Goal: Browse casually: Explore the website without a specific task or goal

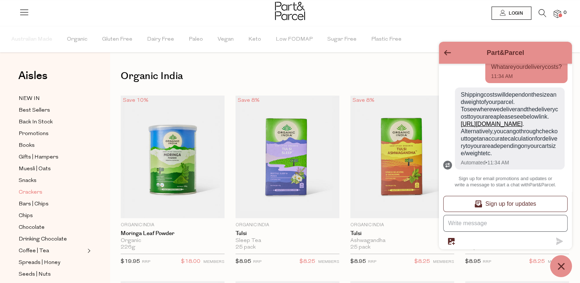
scroll to position [36, 0]
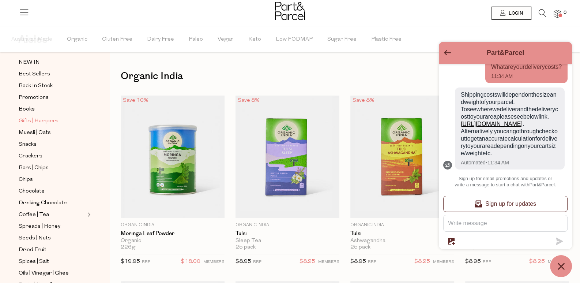
click at [41, 117] on span "Gifts | Hampers" at bounding box center [39, 121] width 40 height 9
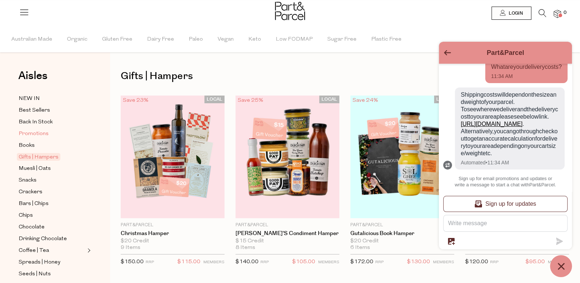
click at [40, 129] on span "Promotions" at bounding box center [34, 133] width 30 height 9
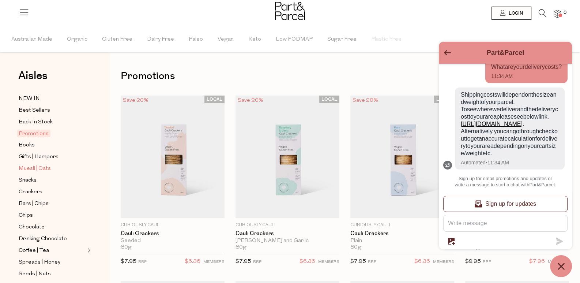
click at [38, 166] on span "Muesli | Oats" at bounding box center [35, 168] width 32 height 9
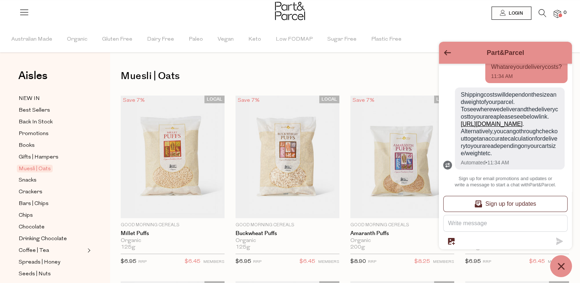
click at [444, 51] on icon "Go back to the main screen" at bounding box center [447, 52] width 7 height 5
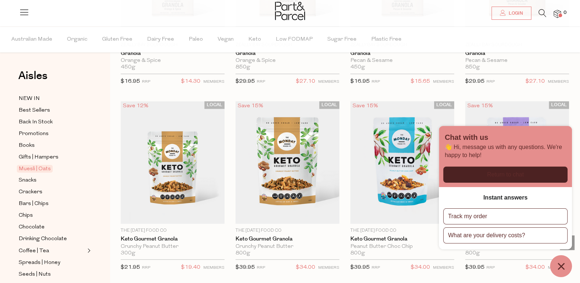
scroll to position [1536, 0]
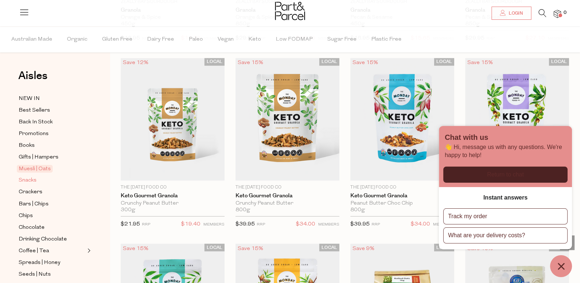
click at [26, 178] on span "Snacks" at bounding box center [28, 180] width 18 height 9
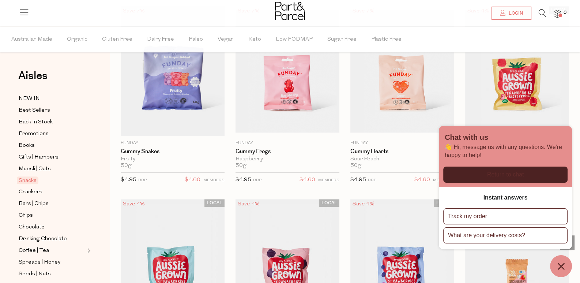
scroll to position [841, 0]
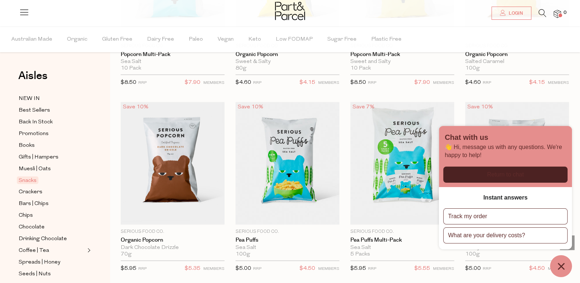
scroll to position [2121, 0]
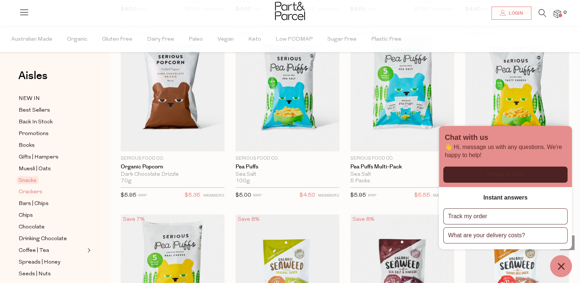
click at [37, 188] on span "Crackers" at bounding box center [31, 192] width 24 height 9
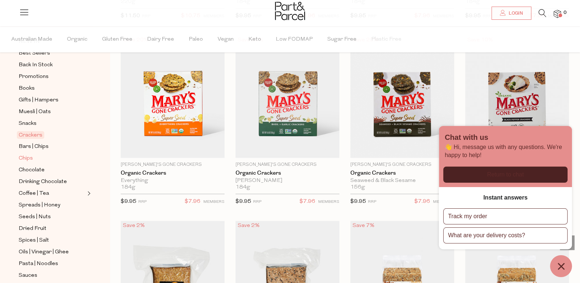
scroll to position [73, 0]
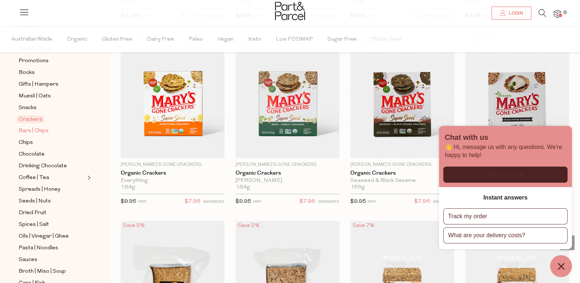
click at [42, 129] on span "Bars | Chips" at bounding box center [34, 131] width 30 height 9
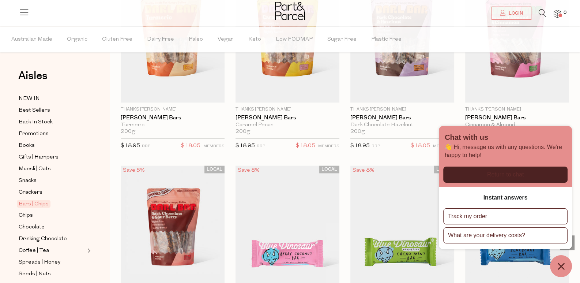
scroll to position [1280, 0]
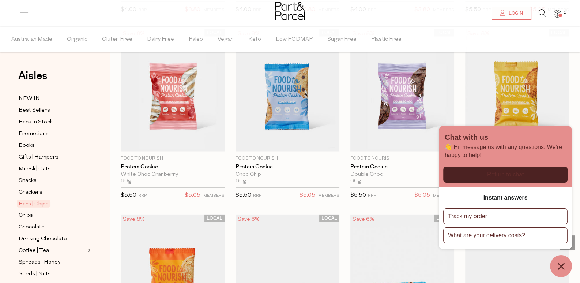
scroll to position [2158, 0]
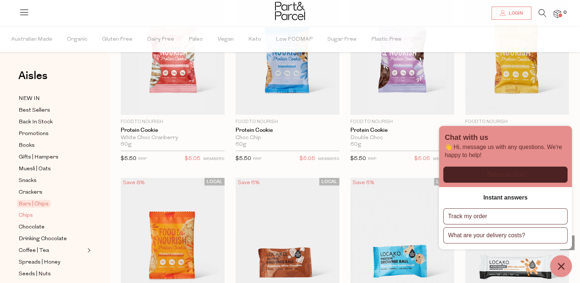
click at [26, 211] on span "Chips" at bounding box center [26, 215] width 14 height 9
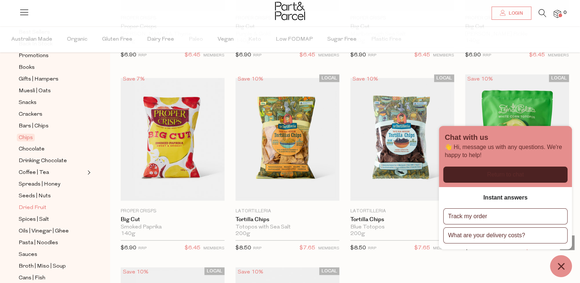
scroll to position [110, 0]
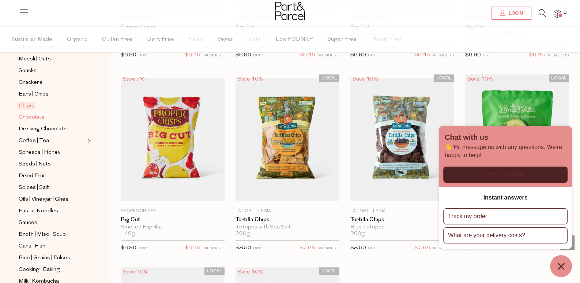
click at [34, 113] on span "Chocolate" at bounding box center [32, 117] width 26 height 9
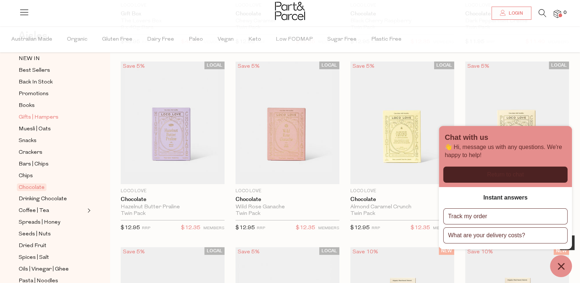
scroll to position [73, 0]
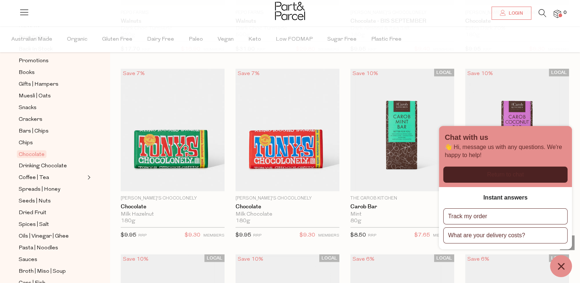
scroll to position [1913, 0]
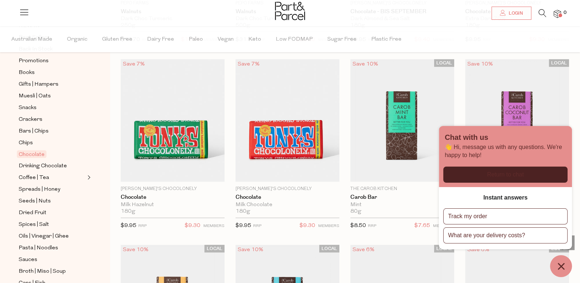
click at [541, 13] on icon at bounding box center [543, 13] width 8 height 8
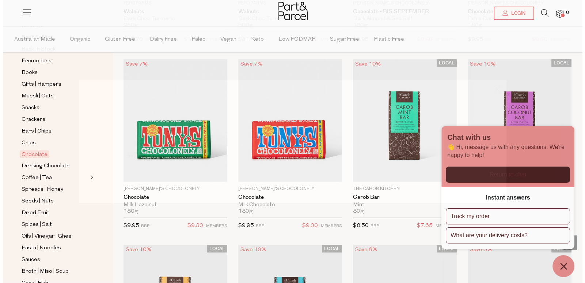
scroll to position [1927, 0]
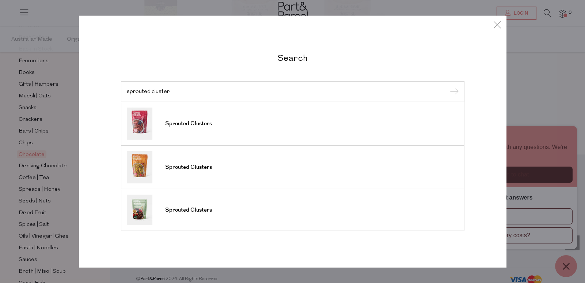
type input "sprouted cluster"
click at [355, 143] on li "Sprouted Clusters" at bounding box center [293, 124] width 344 height 44
click at [355, 140] on li "Sprouted Clusters" at bounding box center [293, 124] width 344 height 44
click at [359, 129] on link "Sprouted Clusters" at bounding box center [293, 124] width 332 height 32
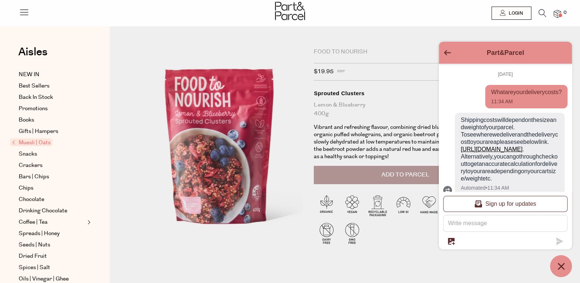
scroll to position [61, 0]
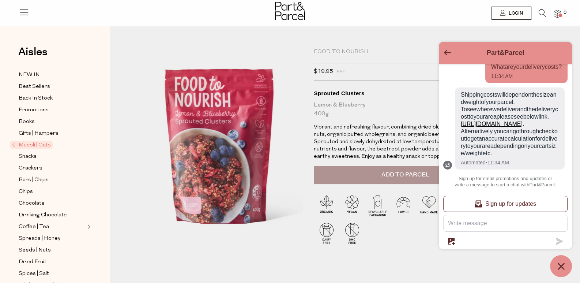
click at [39, 141] on span "Muesli | Oats" at bounding box center [31, 145] width 42 height 8
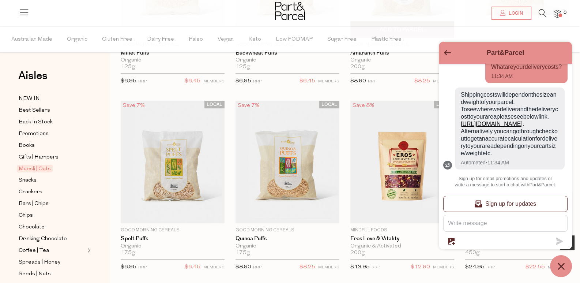
scroll to position [219, 0]
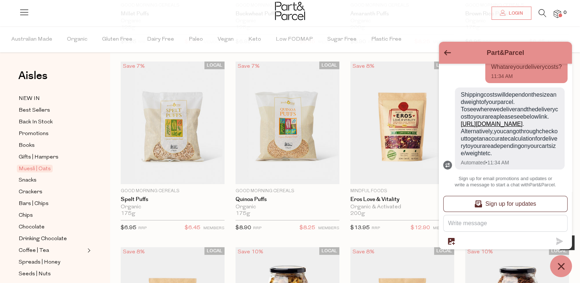
click at [451, 54] on icon "Go back to the main screen" at bounding box center [447, 52] width 7 height 5
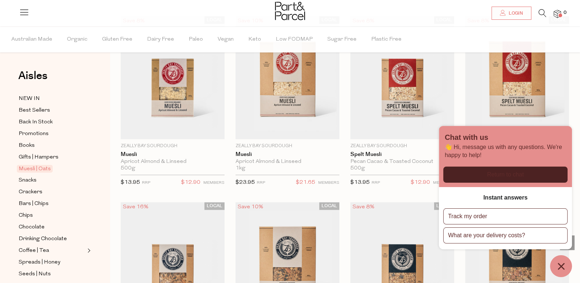
scroll to position [1389, 0]
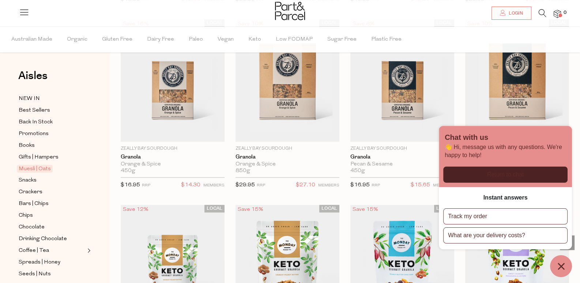
click at [541, 14] on icon at bounding box center [543, 13] width 8 height 8
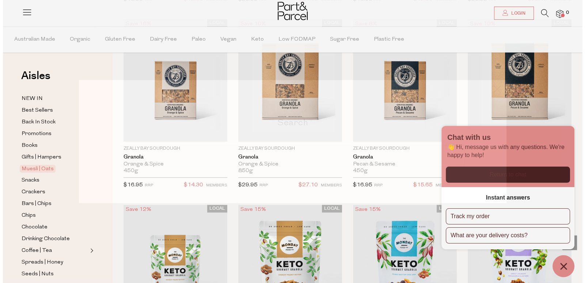
scroll to position [1400, 0]
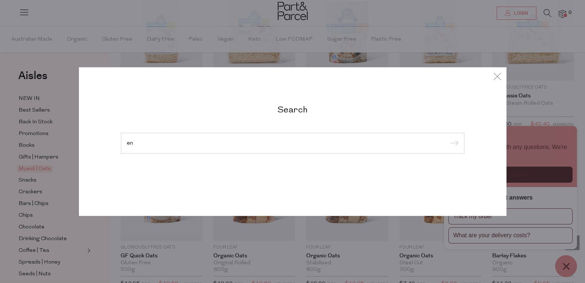
type input "e"
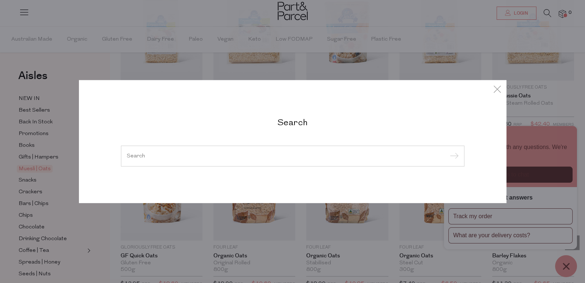
type input "p"
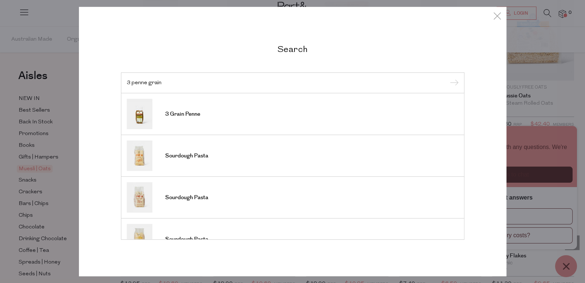
type input "3 penne grain"
click at [404, 132] on li "3 Grain Penne" at bounding box center [293, 114] width 344 height 42
click at [404, 131] on li "3 Grain Penne" at bounding box center [293, 114] width 344 height 42
click at [231, 114] on link "3 Grain Penne" at bounding box center [293, 114] width 332 height 30
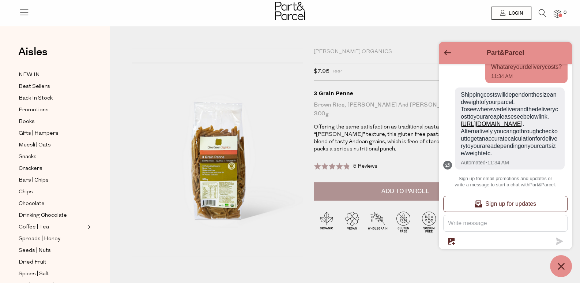
click at [539, 14] on icon at bounding box center [543, 13] width 8 height 8
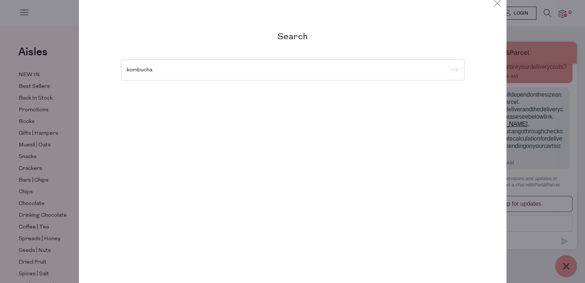
type input "kombucha"
click at [448, 65] on input "submit" at bounding box center [453, 70] width 11 height 11
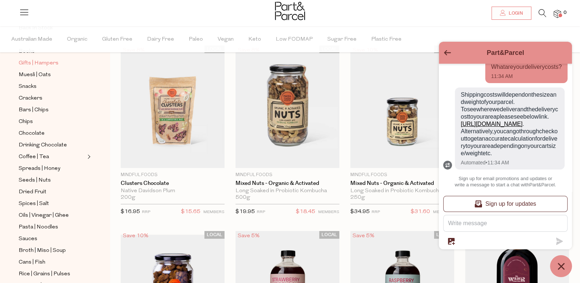
scroll to position [6, 0]
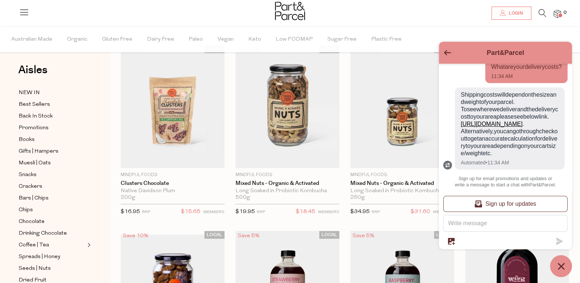
click at [443, 52] on div "Part&Parcel" at bounding box center [505, 52] width 124 height 13
click at [32, 217] on span "Chocolate" at bounding box center [32, 221] width 26 height 9
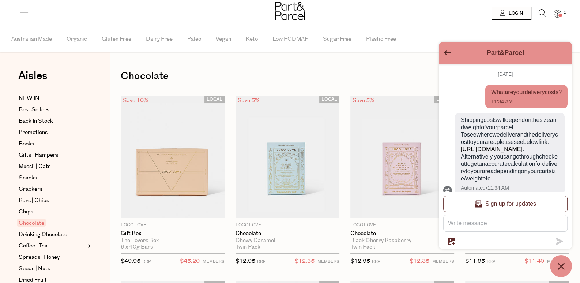
scroll to position [61, 0]
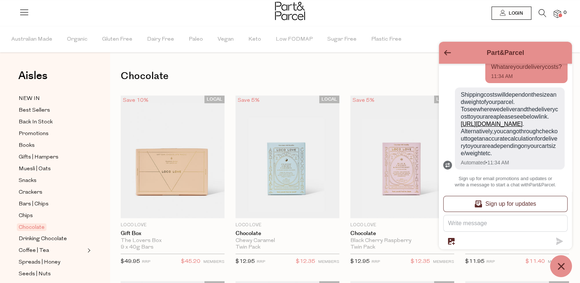
click at [447, 52] on icon "Go back to the main screen" at bounding box center [447, 52] width 7 height 5
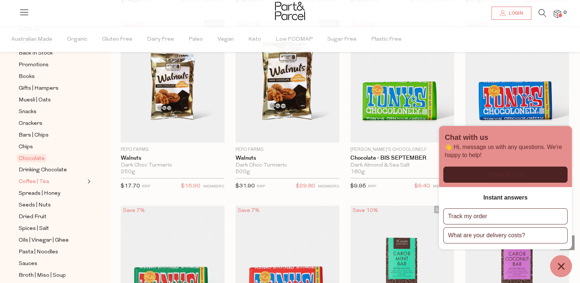
scroll to position [73, 0]
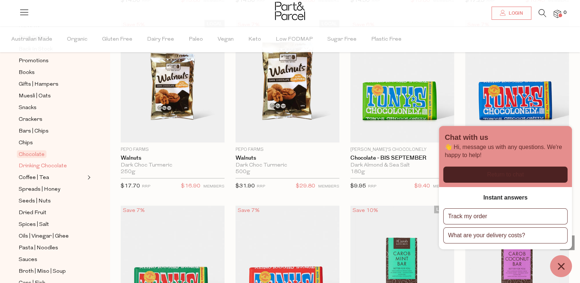
click at [30, 162] on span "Drinking Chocolate" at bounding box center [43, 166] width 48 height 9
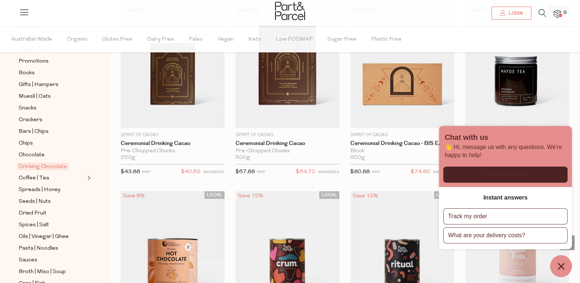
scroll to position [73, 0]
click at [36, 173] on span "Coffee | Tea" at bounding box center [34, 177] width 30 height 9
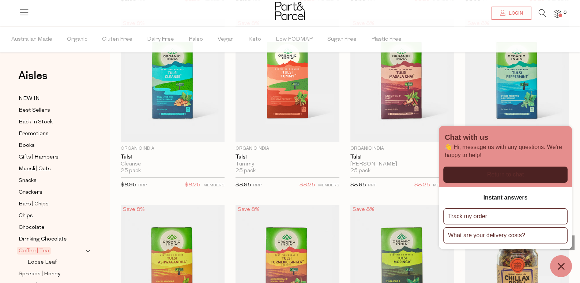
scroll to position [1243, 0]
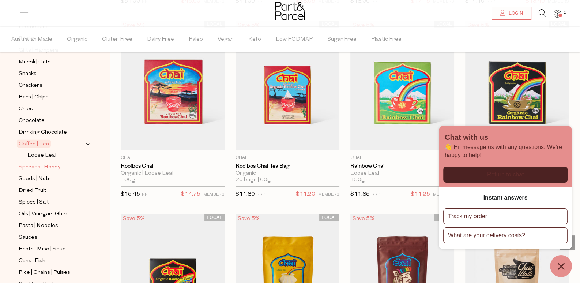
scroll to position [110, 0]
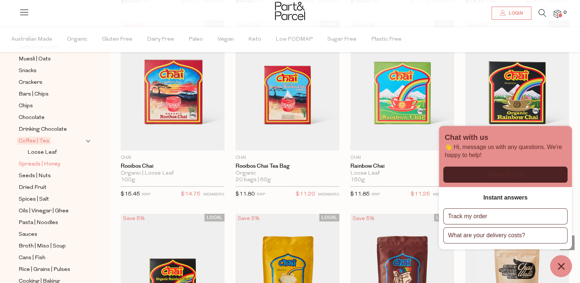
click at [50, 160] on span "Spreads | Honey" at bounding box center [40, 164] width 42 height 9
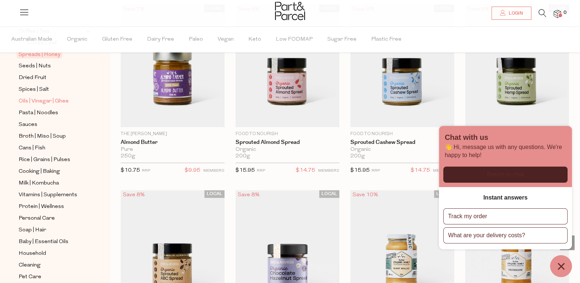
scroll to position [182, 0]
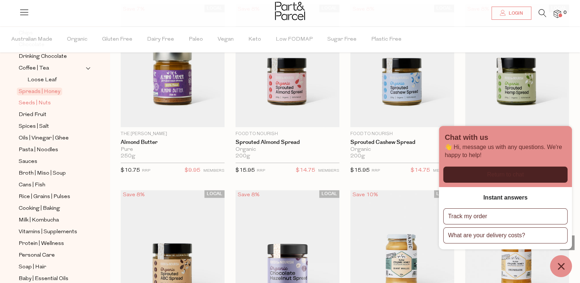
click at [28, 99] on span "Seeds | Nuts" at bounding box center [35, 103] width 32 height 9
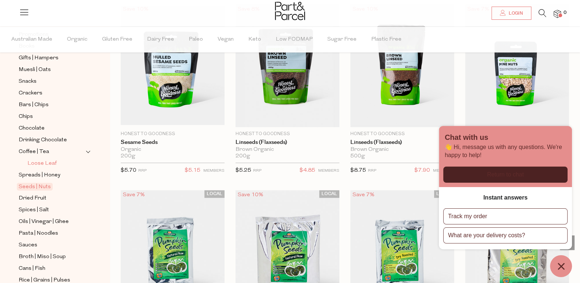
scroll to position [110, 0]
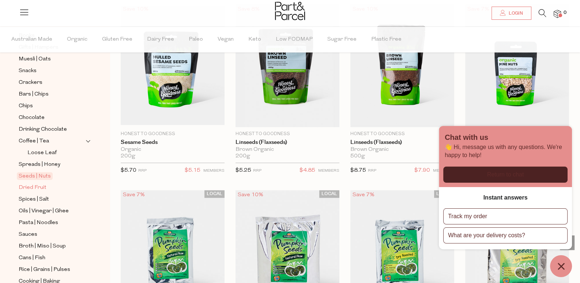
click at [42, 183] on span "Dried Fruit" at bounding box center [33, 187] width 28 height 9
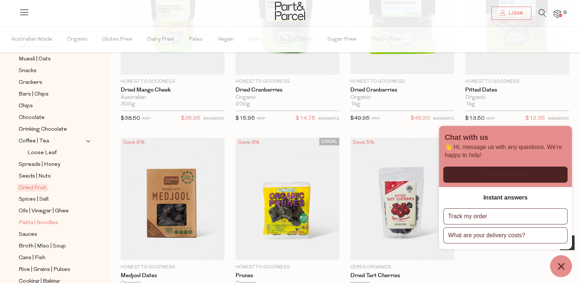
scroll to position [146, 0]
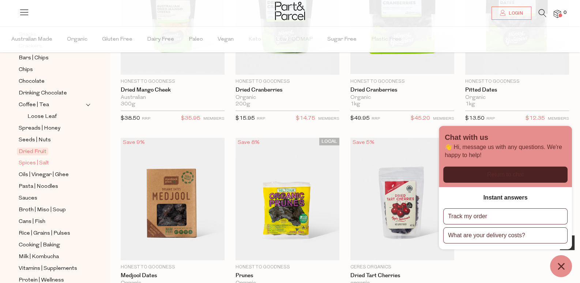
click at [35, 159] on span "Spices | Salt" at bounding box center [34, 163] width 30 height 9
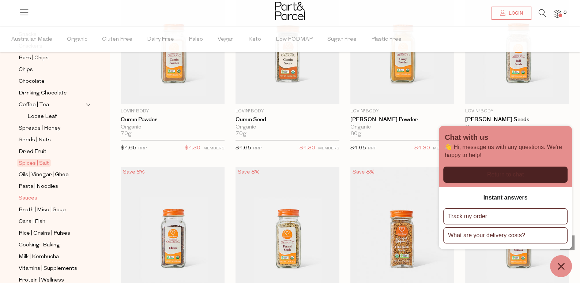
scroll to position [146, 0]
click at [42, 170] on span "Oils | Vinegar | Ghee" at bounding box center [44, 174] width 50 height 9
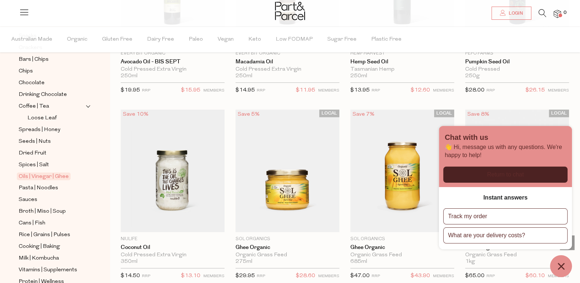
scroll to position [146, 0]
click at [46, 182] on span "Pasta | Noodles" at bounding box center [38, 186] width 39 height 9
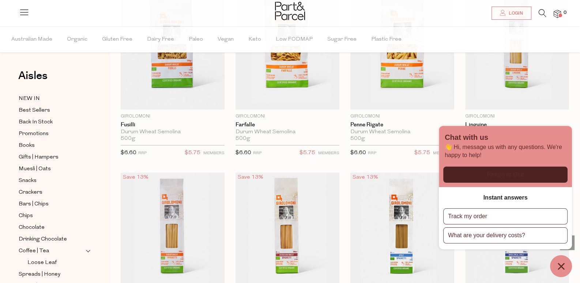
scroll to position [1280, 0]
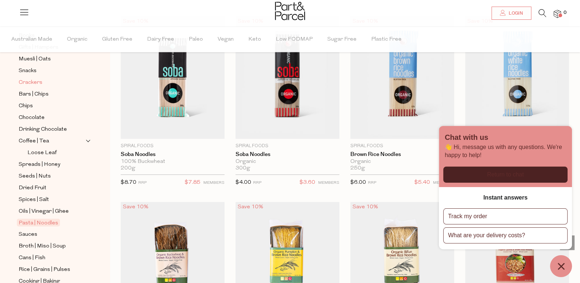
scroll to position [146, 0]
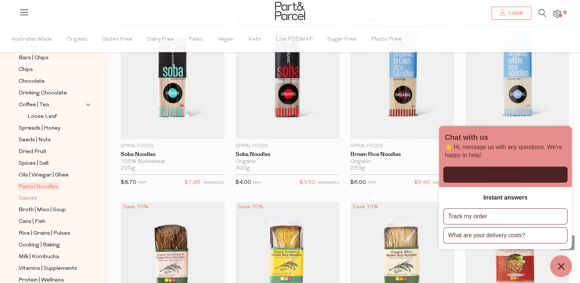
click at [35, 194] on span "Sauces" at bounding box center [28, 198] width 19 height 9
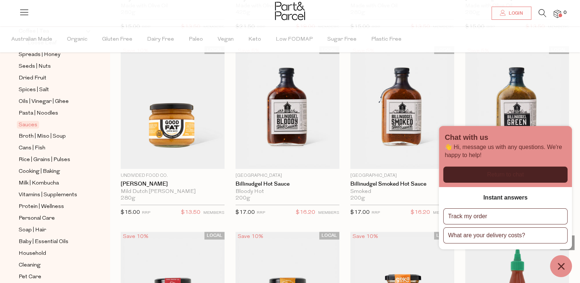
scroll to position [1024, 0]
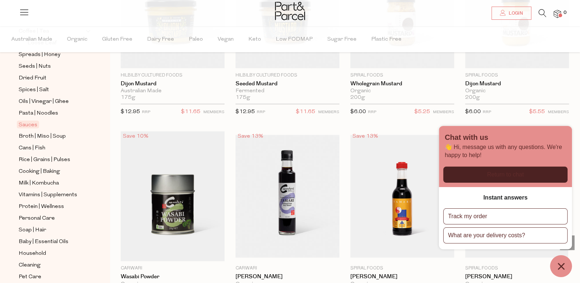
scroll to position [237, 0]
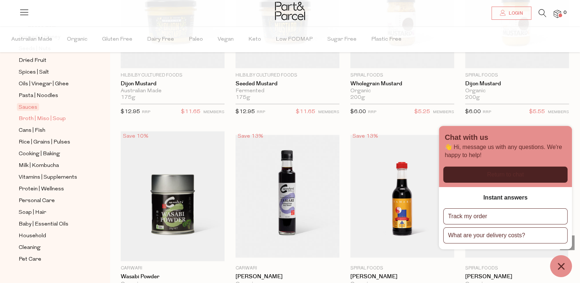
click at [61, 114] on span "Broth | Miso | Soup" at bounding box center [42, 118] width 47 height 9
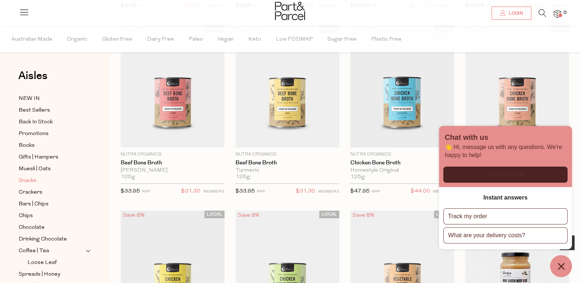
scroll to position [182, 0]
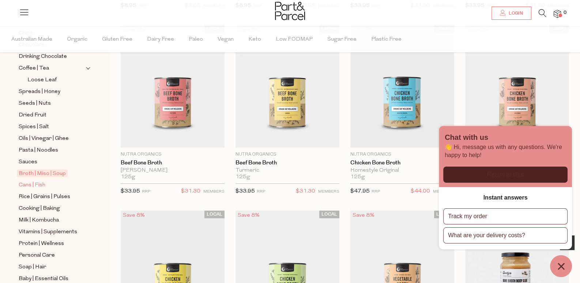
click at [40, 181] on span "Cans | Fish" at bounding box center [32, 185] width 27 height 9
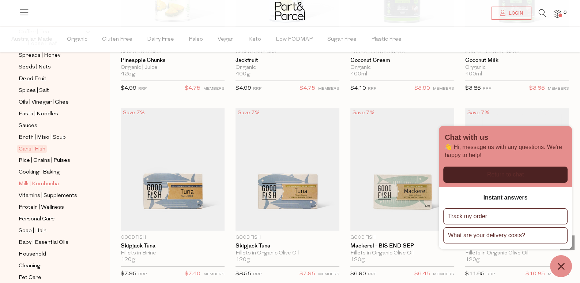
scroll to position [237, 0]
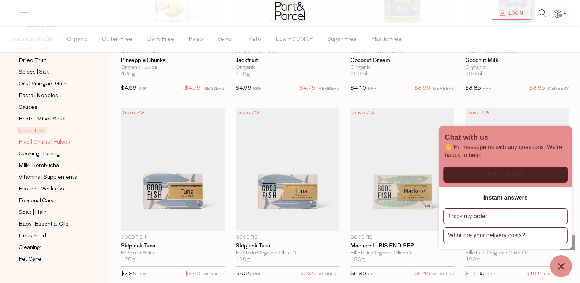
click at [59, 138] on span "Rice | Grains | Pulses" at bounding box center [45, 142] width 52 height 9
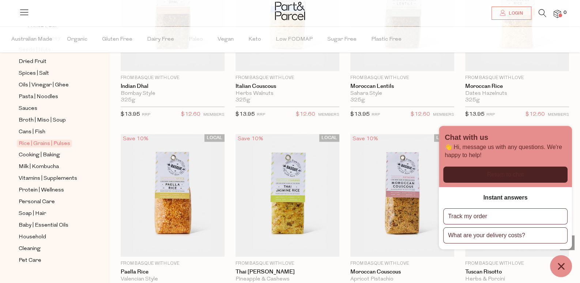
scroll to position [237, 0]
click at [49, 150] on span "Cooking | Baking" at bounding box center [39, 154] width 41 height 9
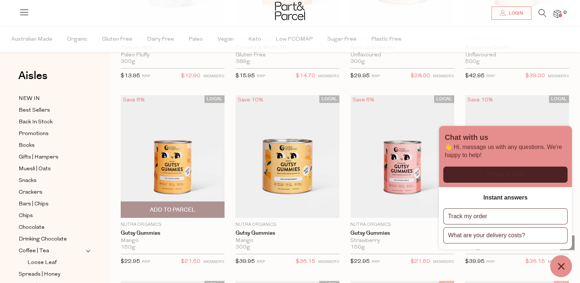
scroll to position [768, 0]
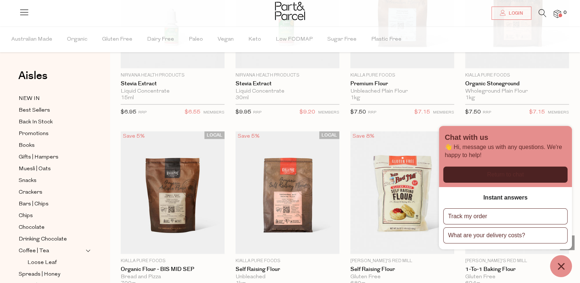
scroll to position [2231, 0]
